Goal: Task Accomplishment & Management: Complete application form

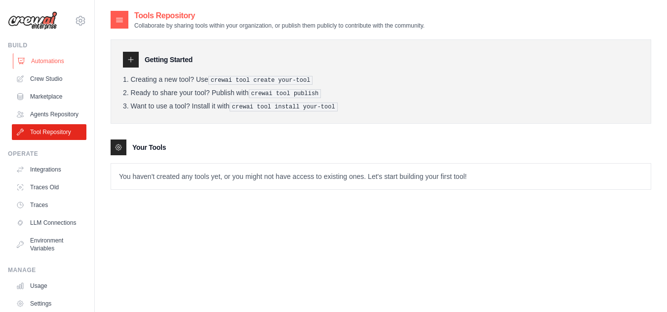
click at [53, 57] on link "Automations" at bounding box center [50, 61] width 75 height 16
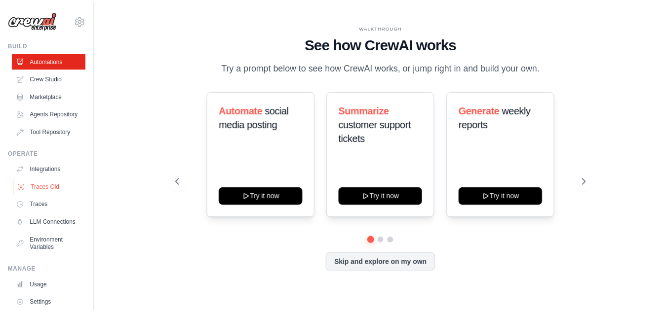
scroll to position [68, 0]
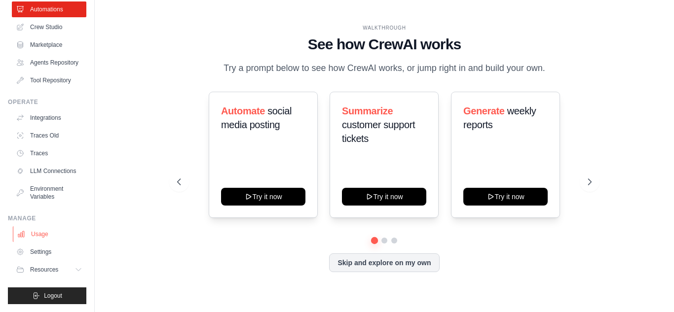
click at [51, 235] on link "Usage" at bounding box center [50, 235] width 75 height 16
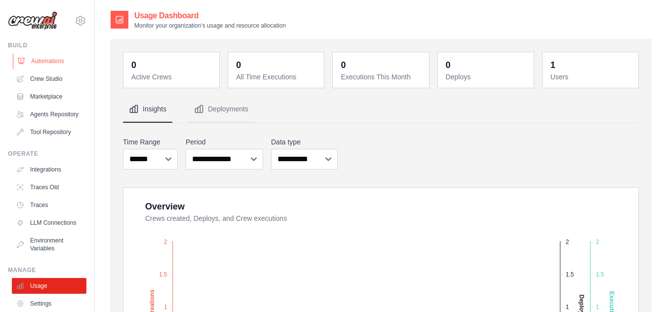
click at [45, 62] on link "Automations" at bounding box center [50, 61] width 75 height 16
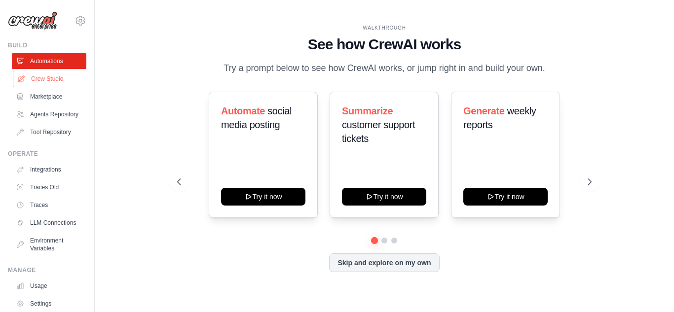
click at [51, 81] on link "Crew Studio" at bounding box center [50, 79] width 75 height 16
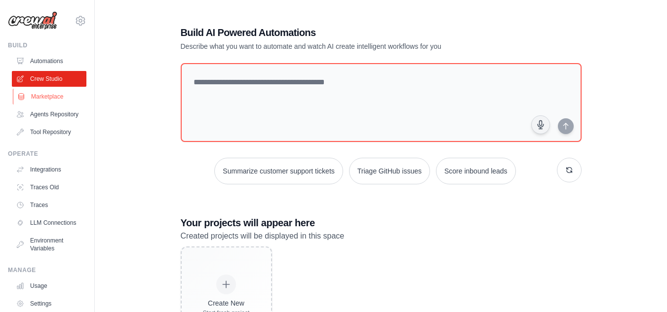
click at [46, 91] on link "Marketplace" at bounding box center [50, 97] width 75 height 16
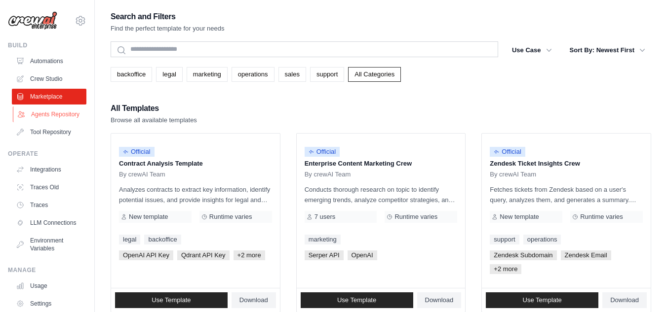
click at [54, 115] on link "Agents Repository" at bounding box center [50, 115] width 75 height 16
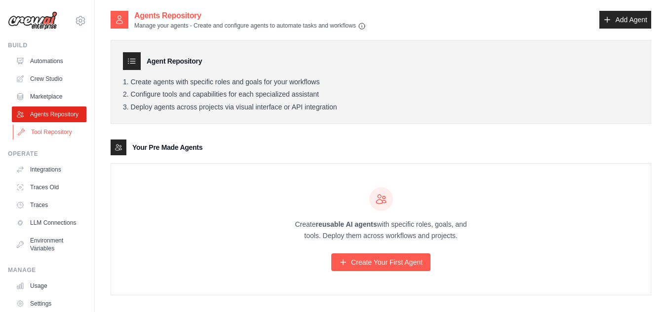
click at [56, 134] on link "Tool Repository" at bounding box center [50, 132] width 75 height 16
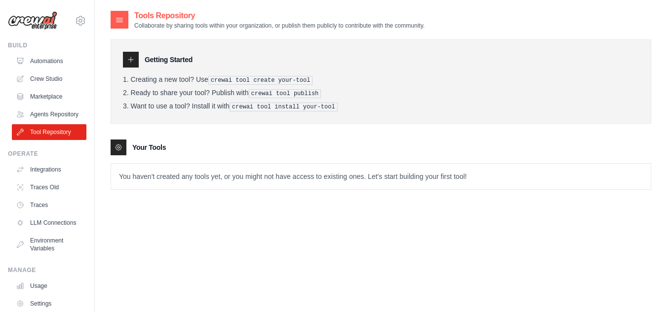
click at [42, 139] on link "Tool Repository" at bounding box center [49, 132] width 75 height 16
click at [44, 62] on link "Automations" at bounding box center [50, 61] width 75 height 16
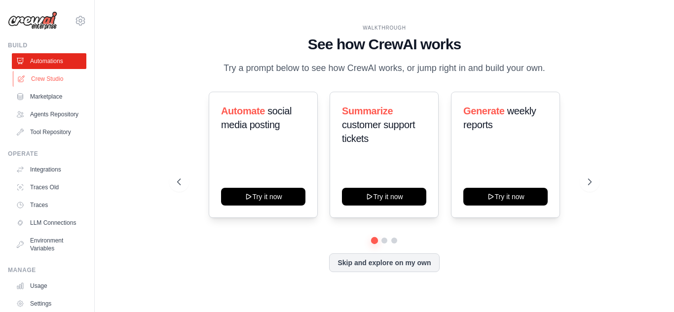
click at [48, 77] on link "Crew Studio" at bounding box center [50, 79] width 75 height 16
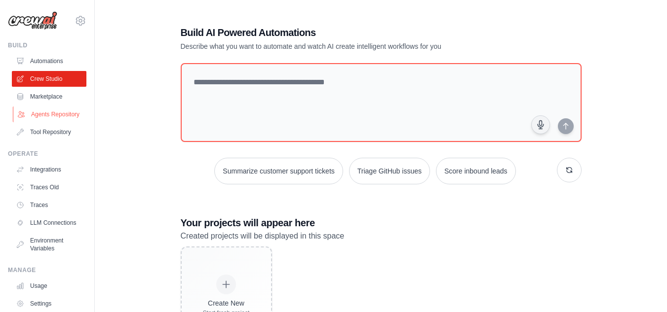
click at [49, 117] on link "Agents Repository" at bounding box center [50, 115] width 75 height 16
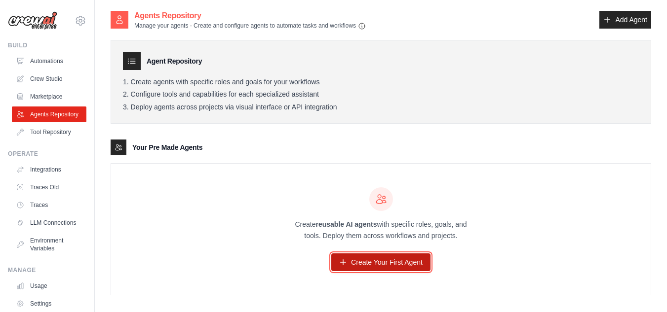
click at [360, 261] on link "Create Your First Agent" at bounding box center [380, 263] width 99 height 18
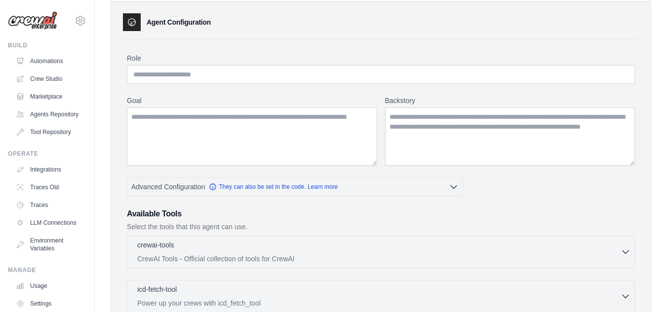
scroll to position [38, 0]
